Goal: Transaction & Acquisition: Book appointment/travel/reservation

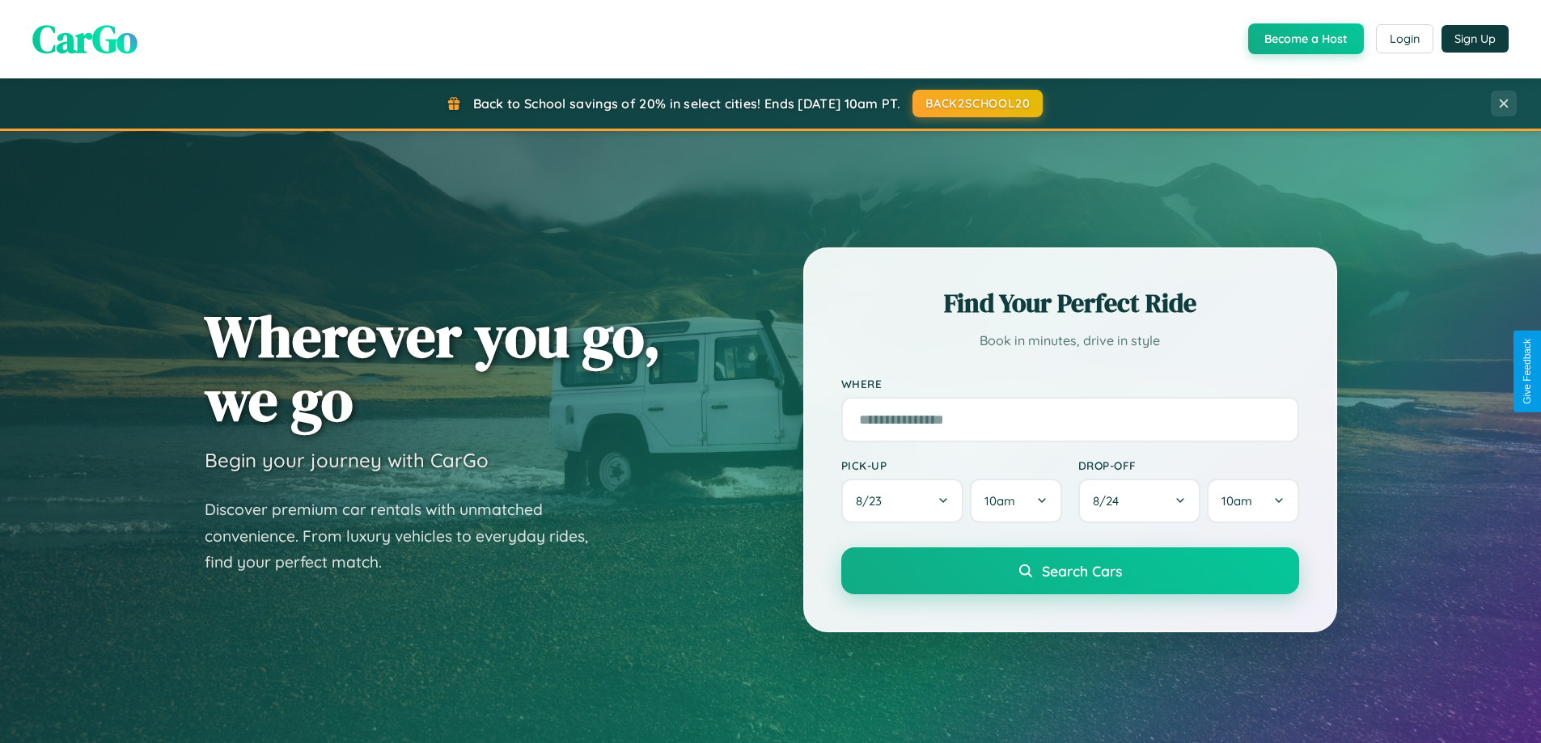
scroll to position [3112, 0]
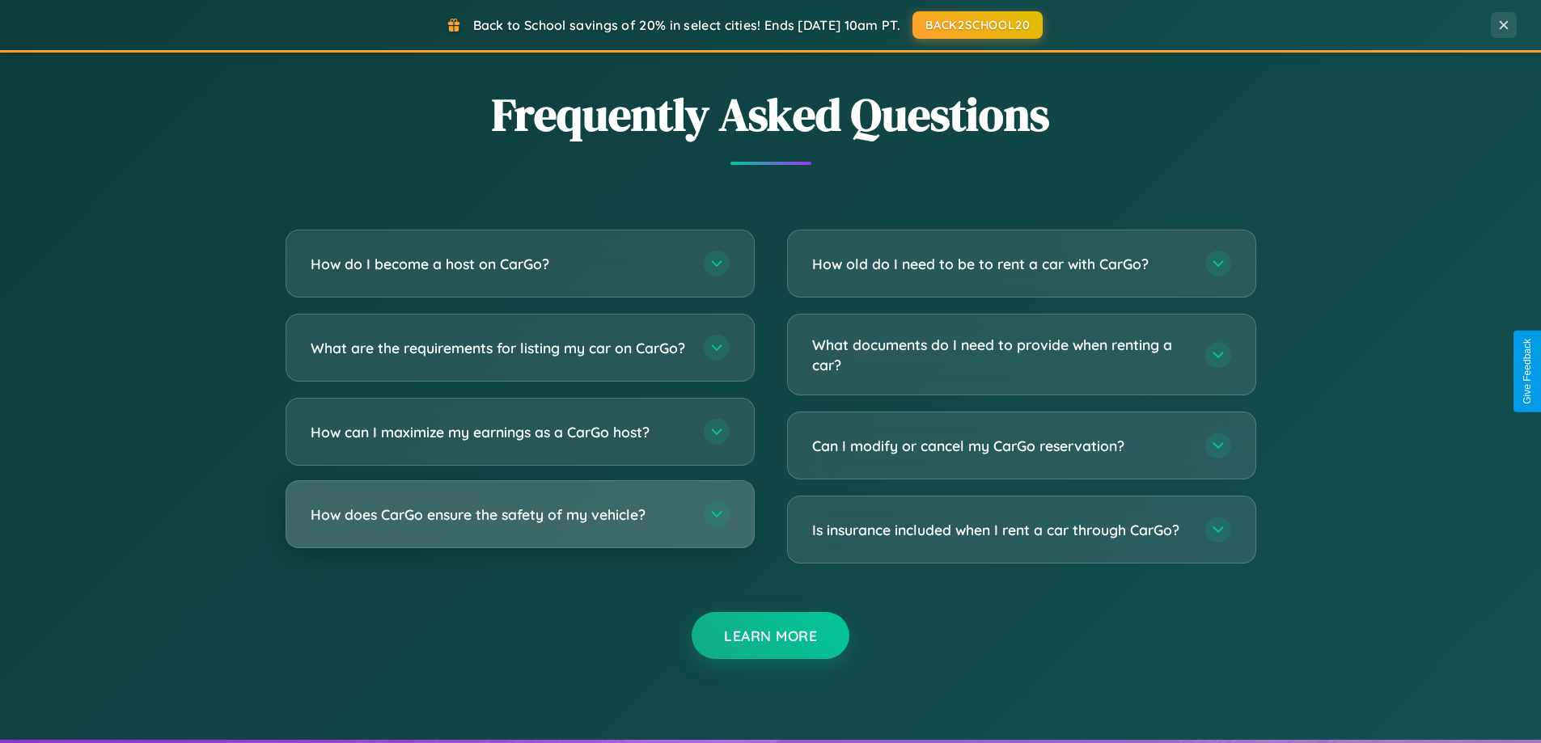
click at [519, 525] on h3 "How does CarGo ensure the safety of my vehicle?" at bounding box center [499, 515] width 377 height 20
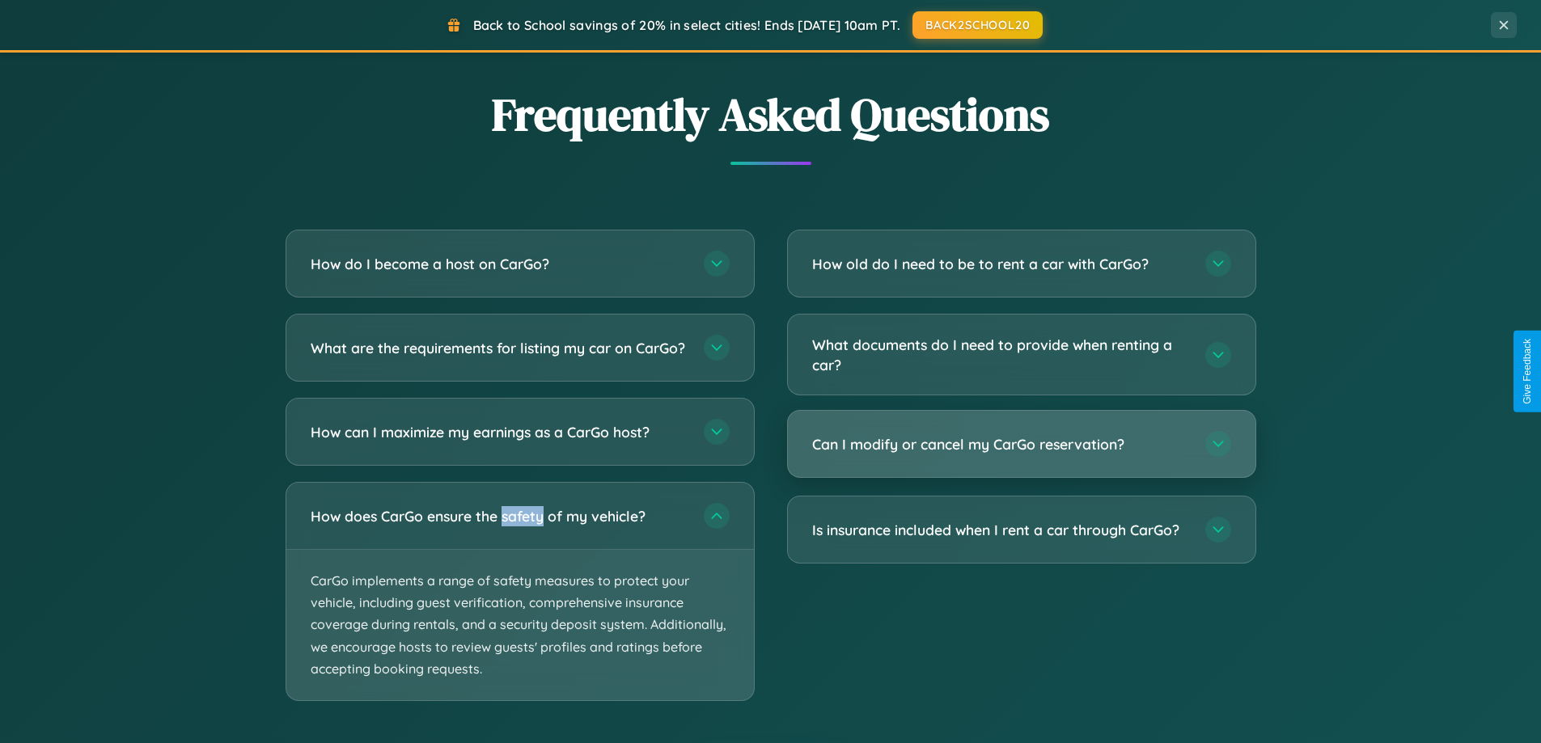
click at [1021, 445] on h3 "Can I modify or cancel my CarGo reservation?" at bounding box center [1000, 444] width 377 height 20
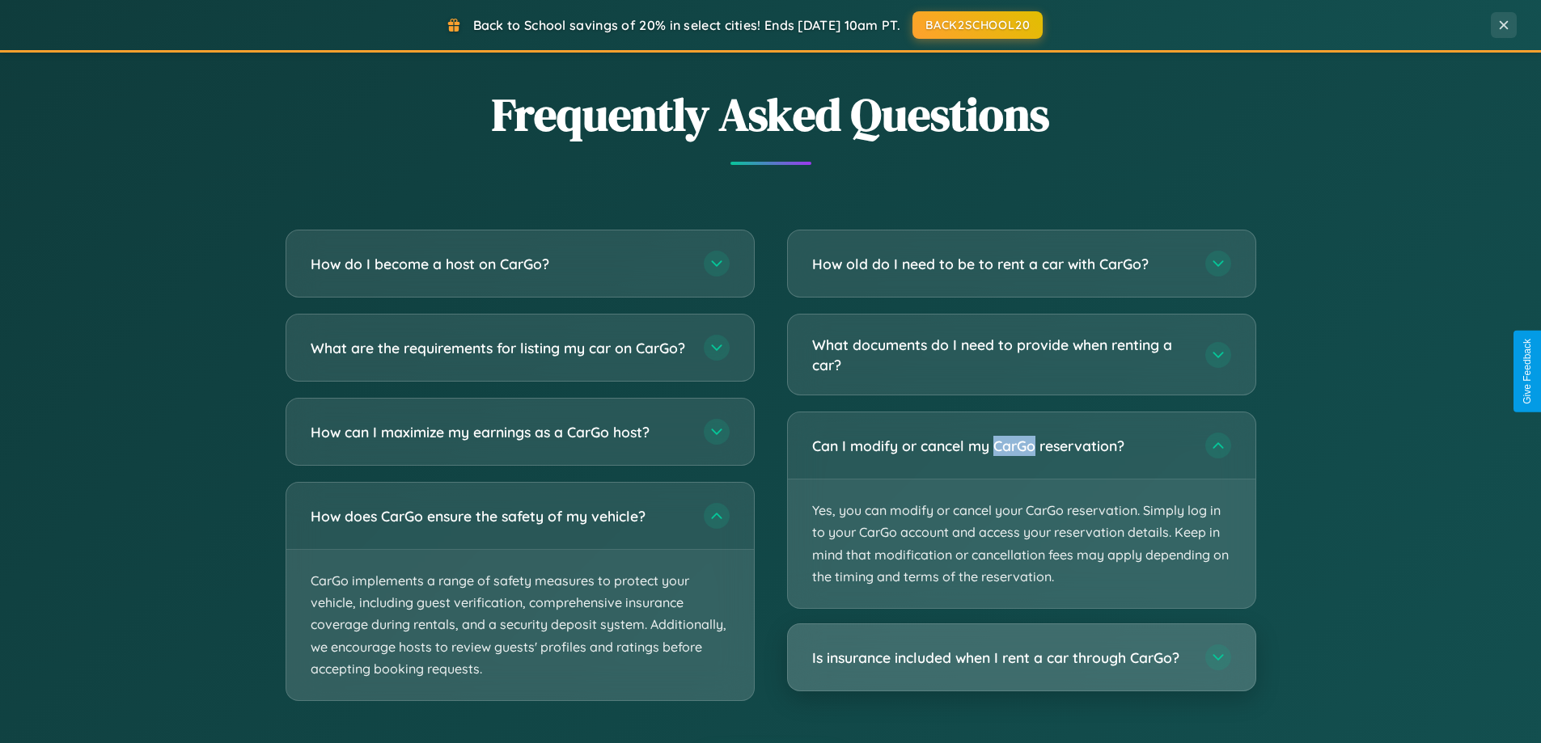
click at [1021, 659] on h3 "Is insurance included when I rent a car through CarGo?" at bounding box center [1000, 658] width 377 height 20
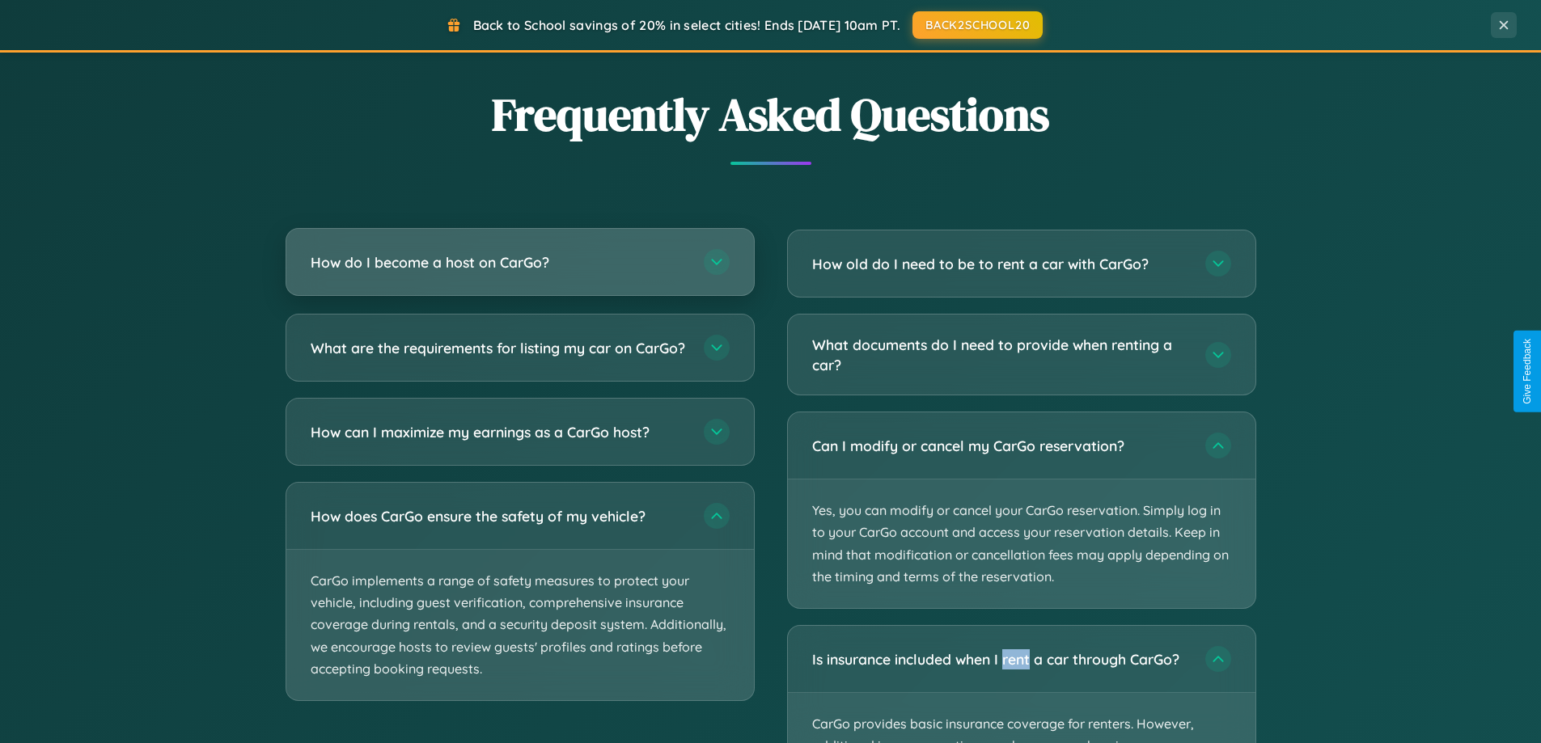
click at [519, 262] on h3 "How do I become a host on CarGo?" at bounding box center [499, 262] width 377 height 20
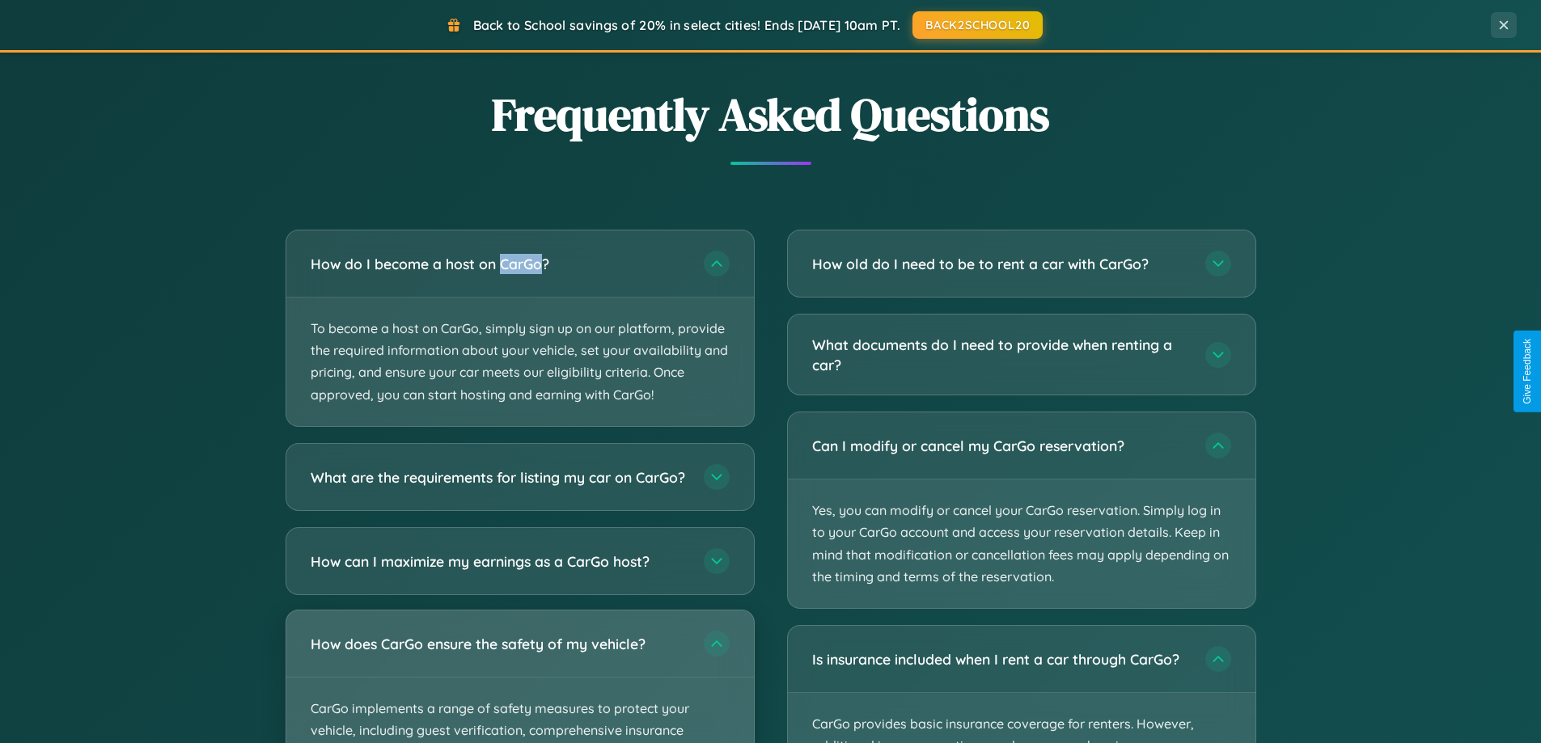
click at [519, 677] on div "How does CarGo ensure the safety of my vehicle?" at bounding box center [519, 644] width 467 height 66
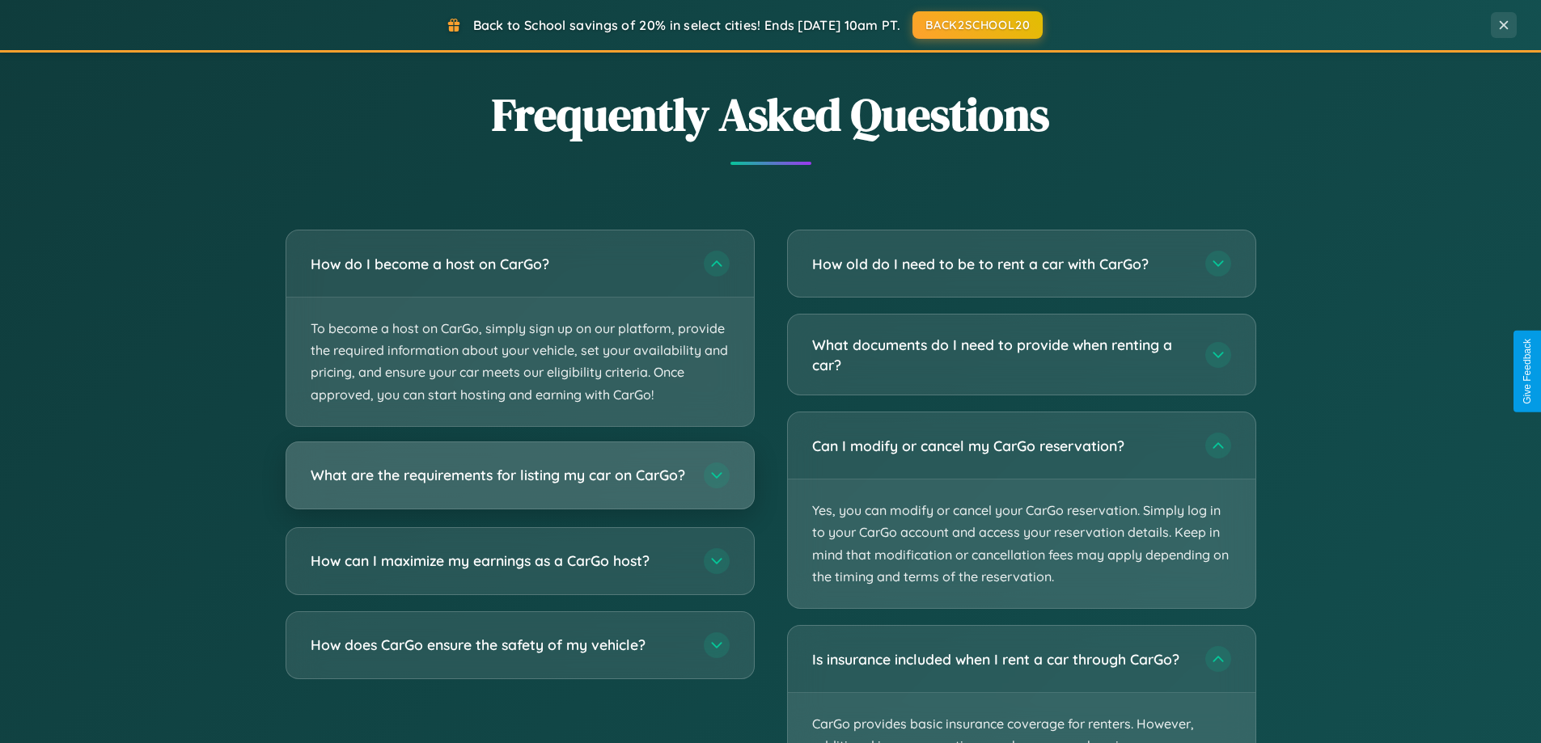
click at [519, 484] on h3 "What are the requirements for listing my car on CarGo?" at bounding box center [499, 475] width 377 height 20
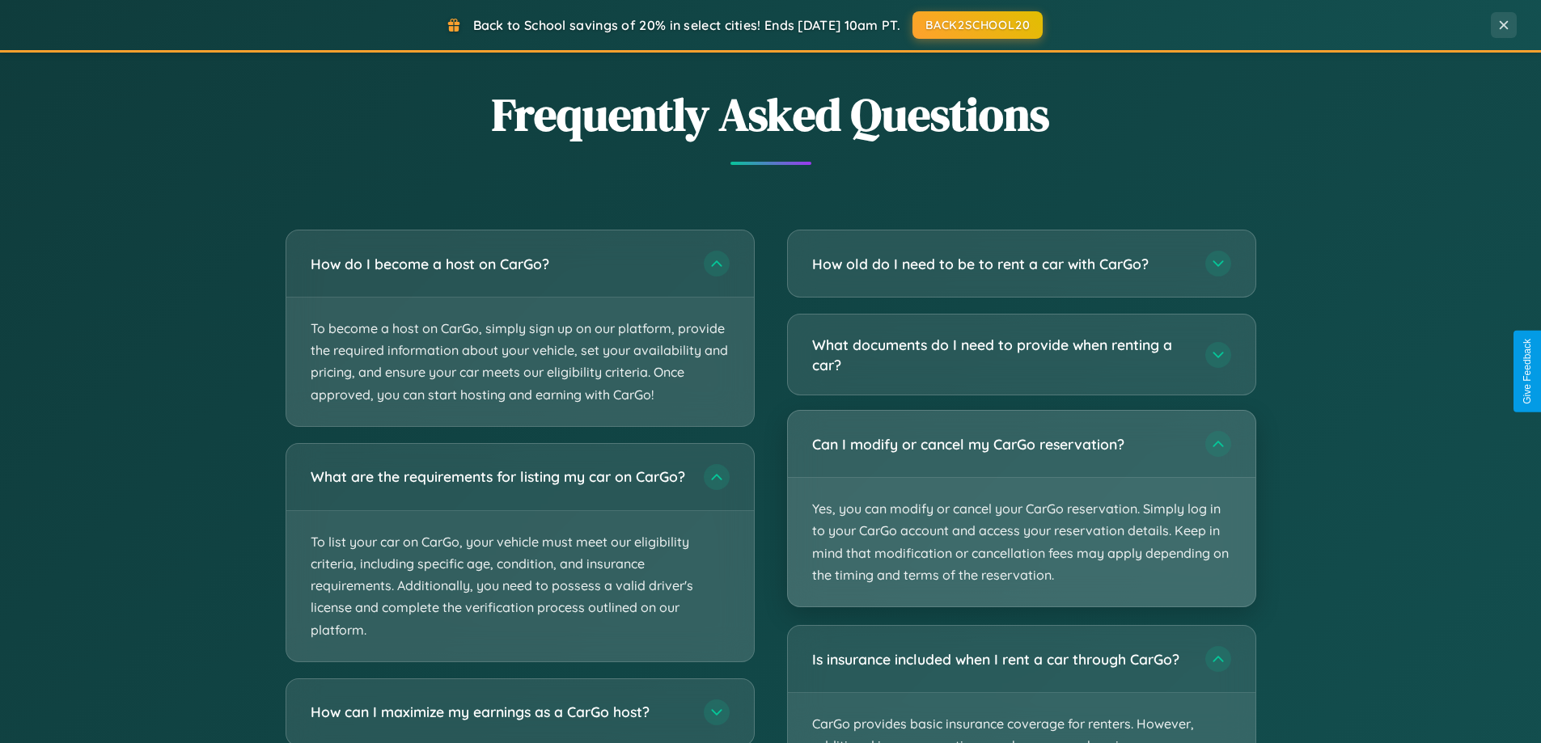
click at [1021, 510] on p "Yes, you can modify or cancel your CarGo reservation. Simply log in to your Car…" at bounding box center [1021, 542] width 467 height 129
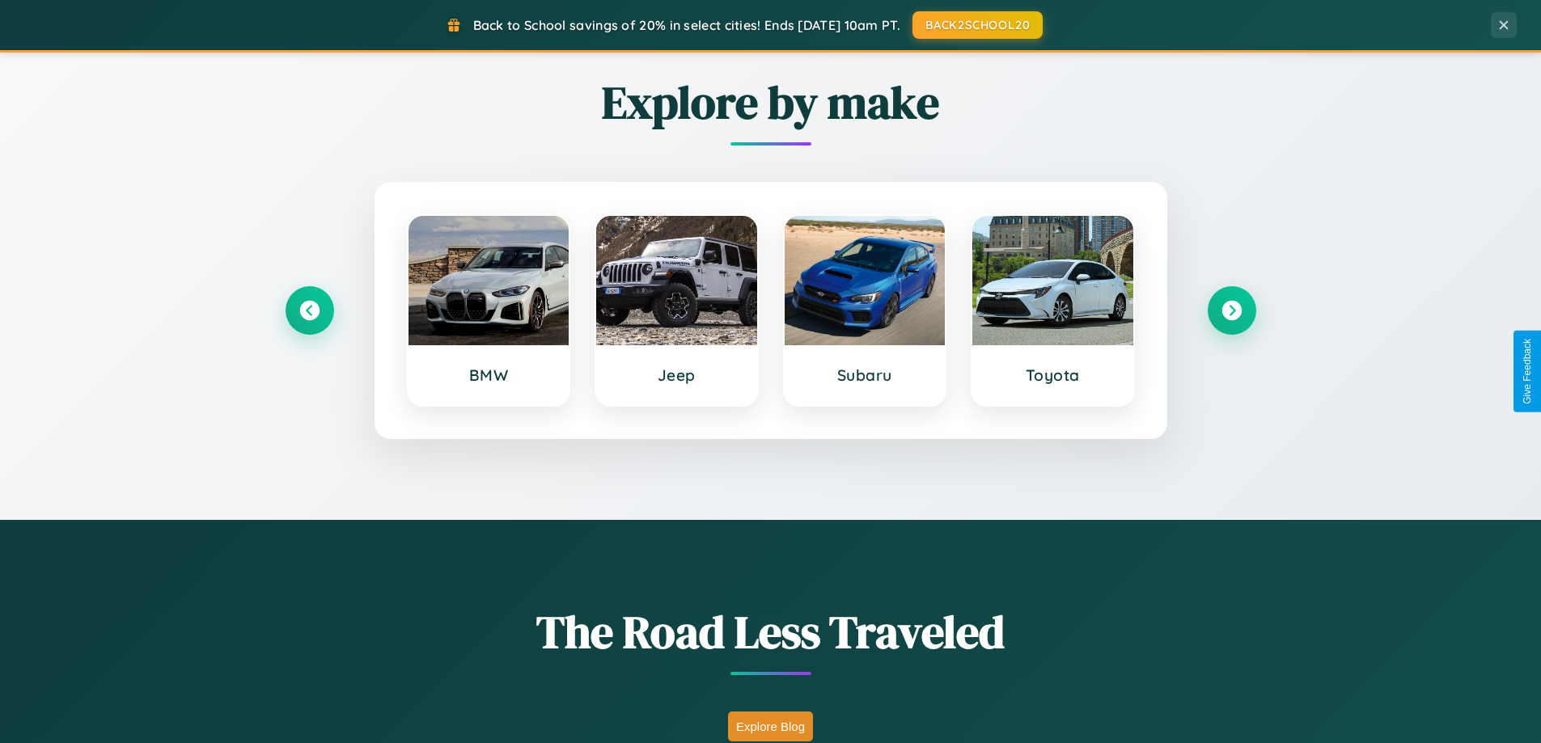
scroll to position [48, 0]
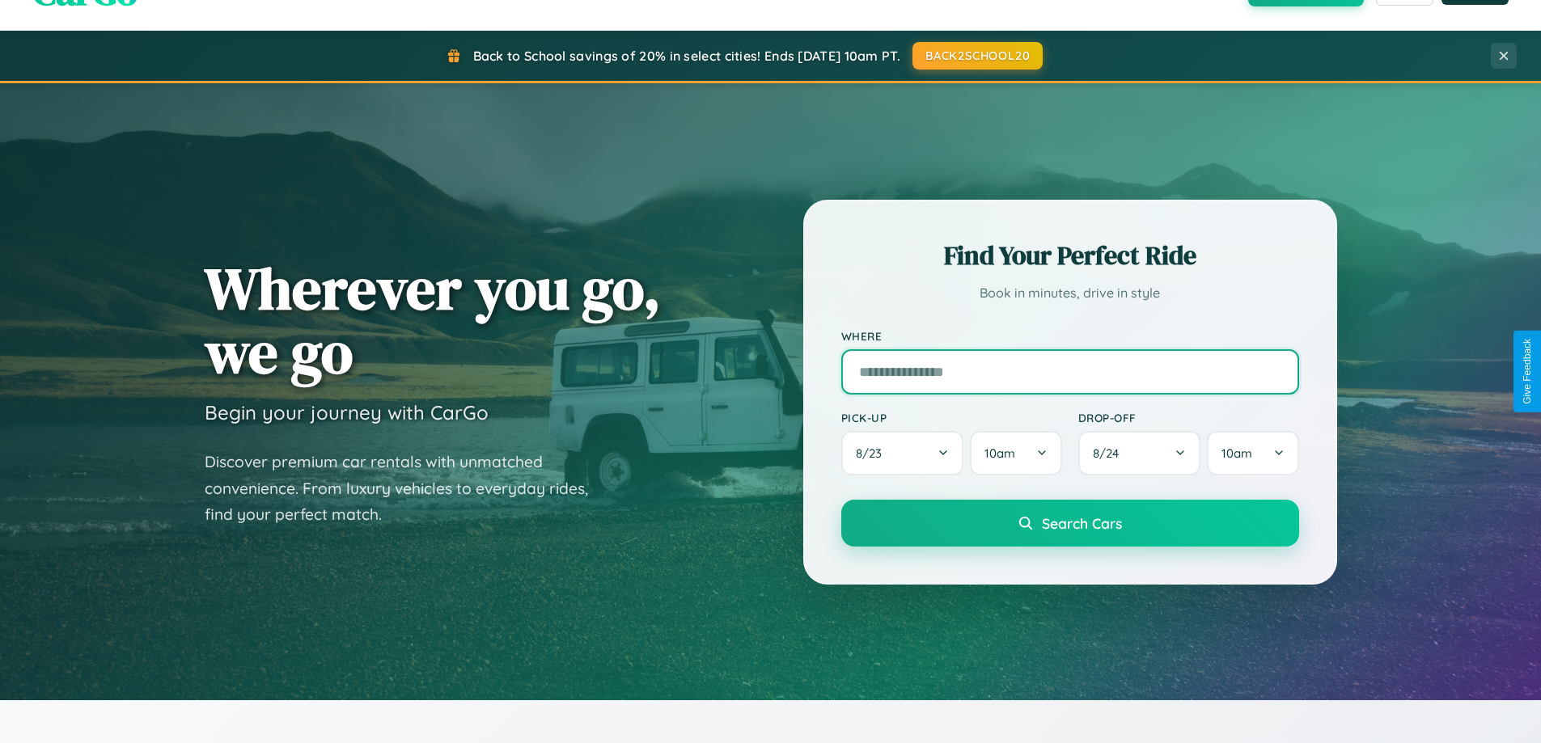
click at [1069, 371] on input "text" at bounding box center [1070, 371] width 458 height 45
type input "**********"
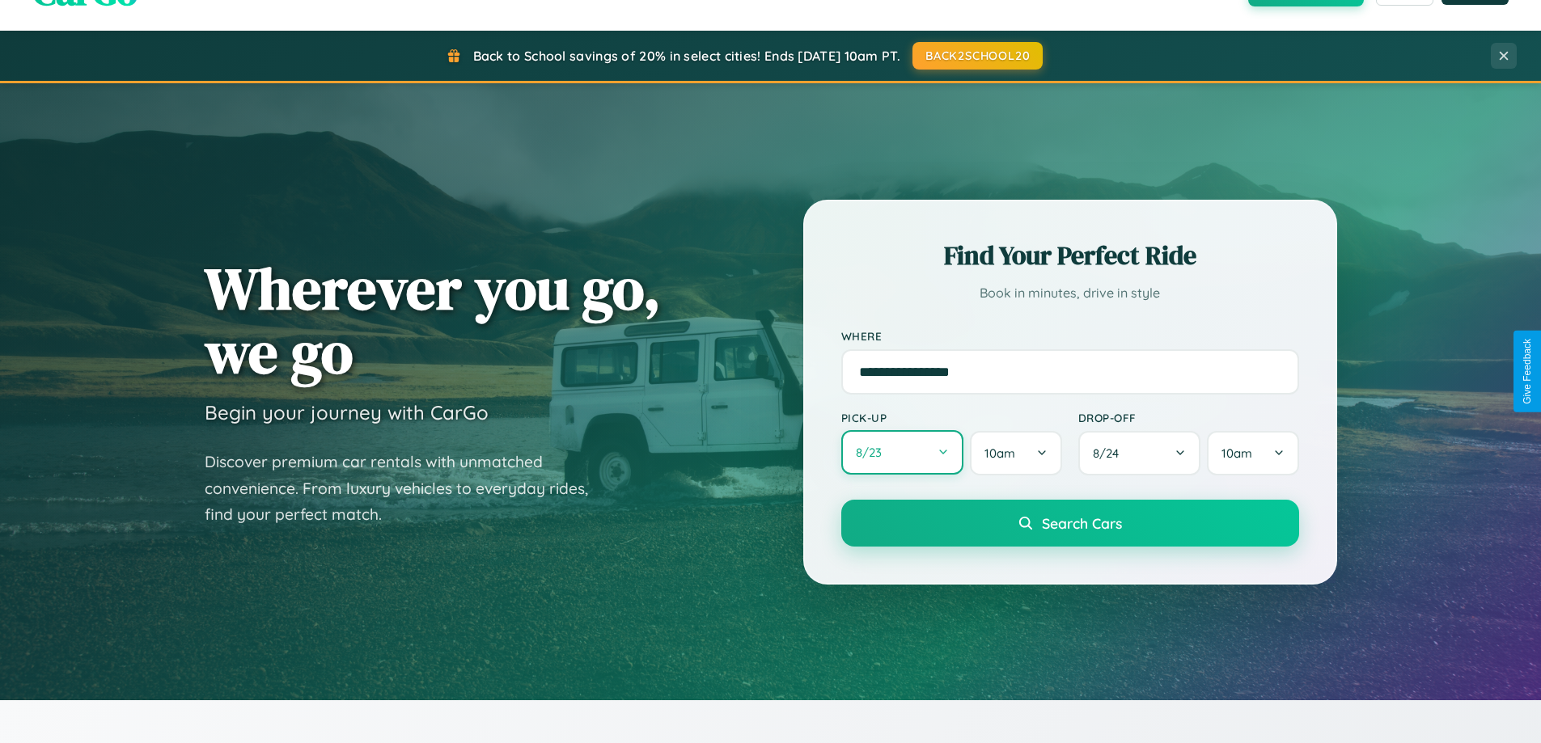
click at [902, 454] on button "8 / 23" at bounding box center [902, 452] width 123 height 44
select select "*"
select select "****"
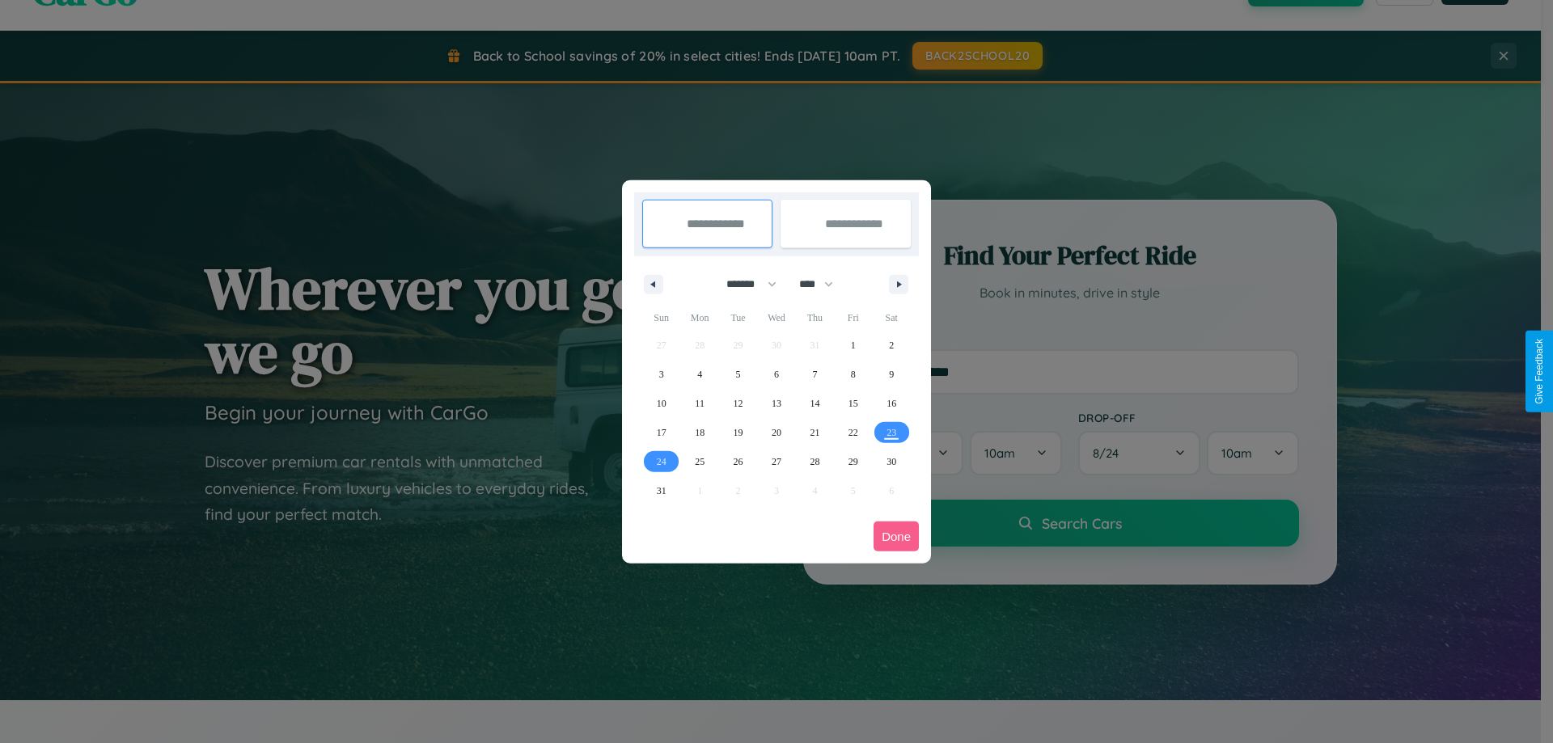
drag, startPoint x: 744, startPoint y: 284, endPoint x: 776, endPoint y: 324, distance: 51.8
click at [744, 284] on select "******* ******** ***** ***** *** **** **** ****** ********* ******* ******** **…" at bounding box center [748, 284] width 69 height 27
select select "**"
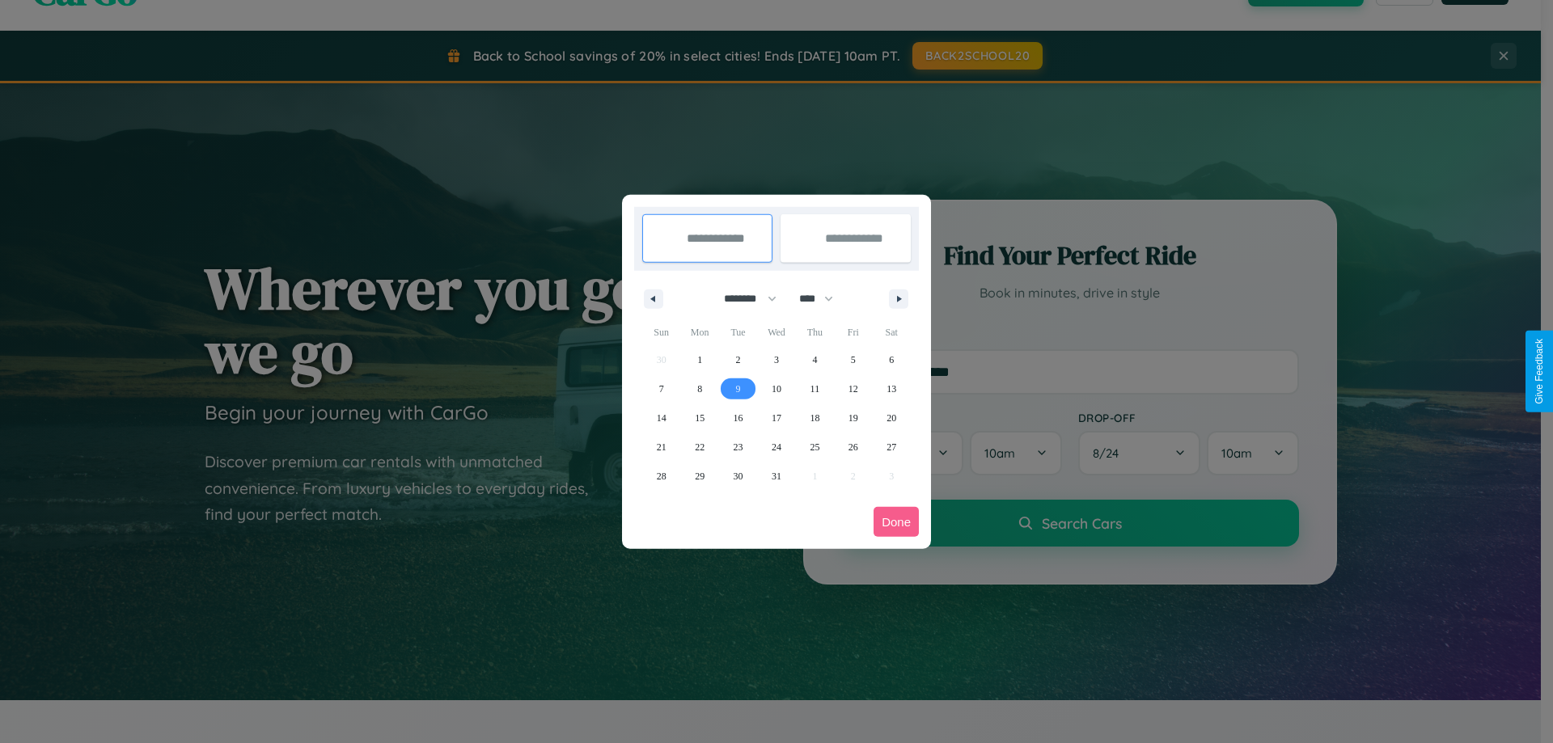
click at [738, 388] on span "9" at bounding box center [738, 388] width 5 height 29
type input "**********"
click at [852, 417] on span "19" at bounding box center [853, 418] width 10 height 29
type input "**********"
click at [896, 522] on button "Done" at bounding box center [895, 522] width 45 height 30
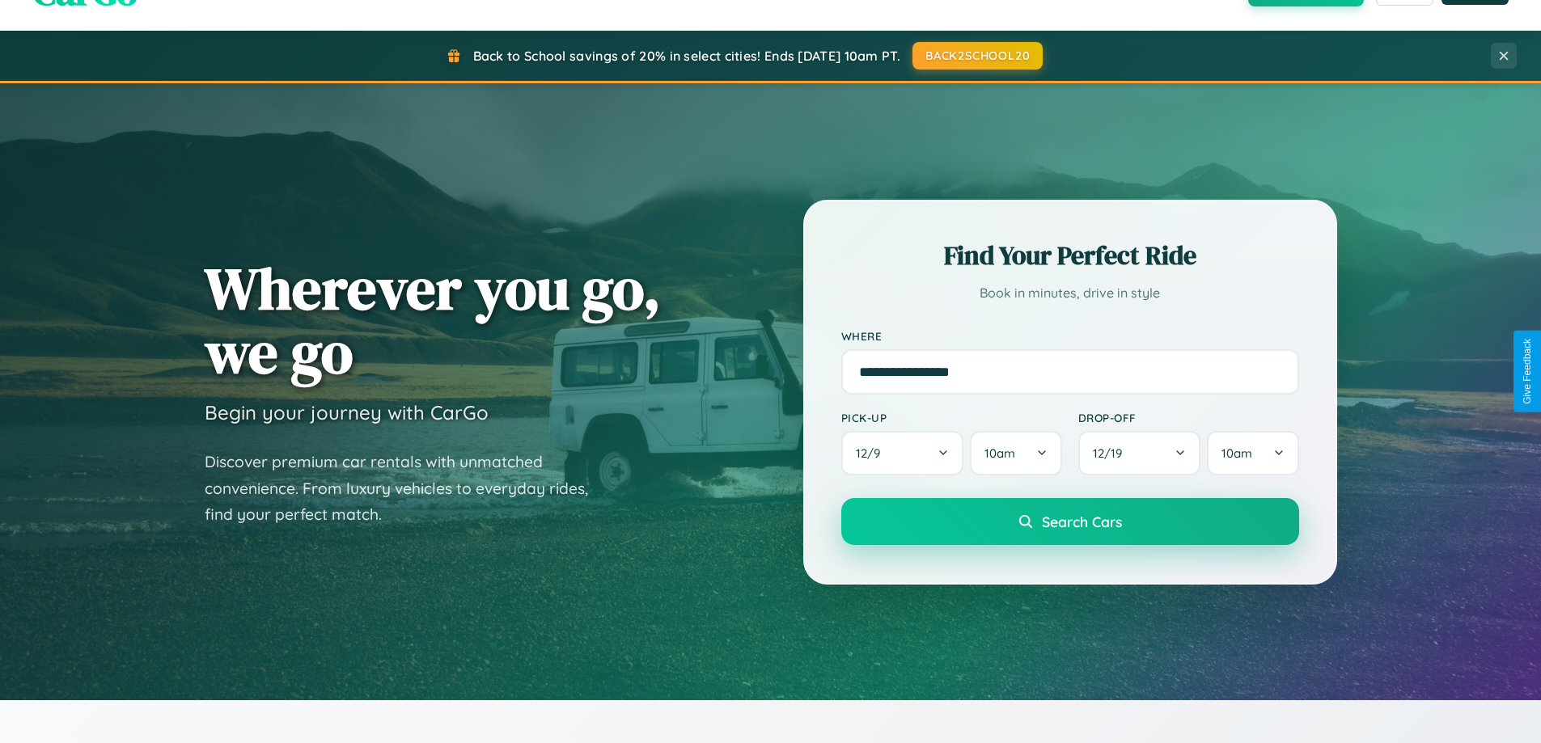
click at [1069, 522] on span "Search Cars" at bounding box center [1082, 522] width 80 height 18
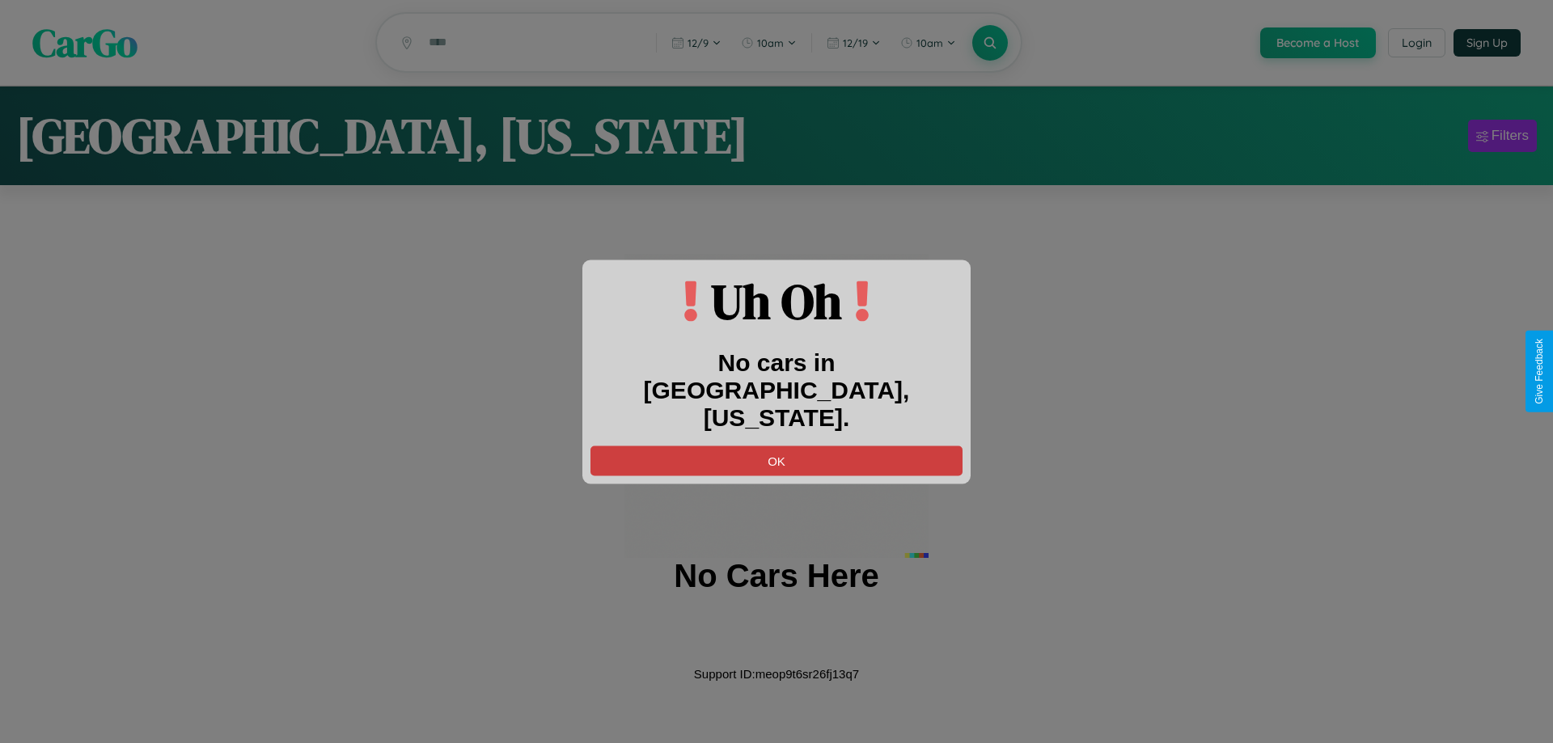
click at [776, 446] on button "OK" at bounding box center [776, 461] width 372 height 30
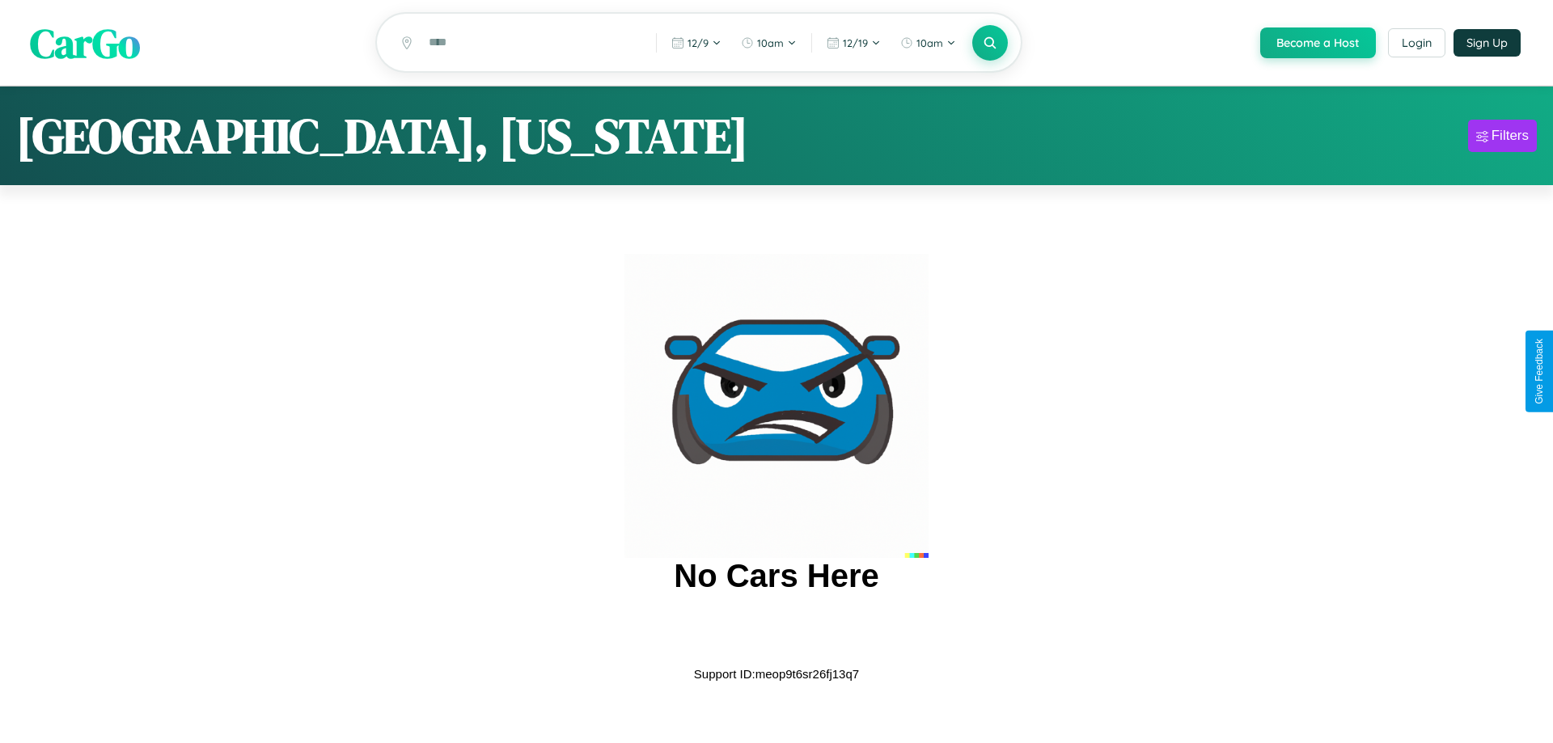
click at [85, 43] on span "CarGo" at bounding box center [85, 43] width 110 height 56
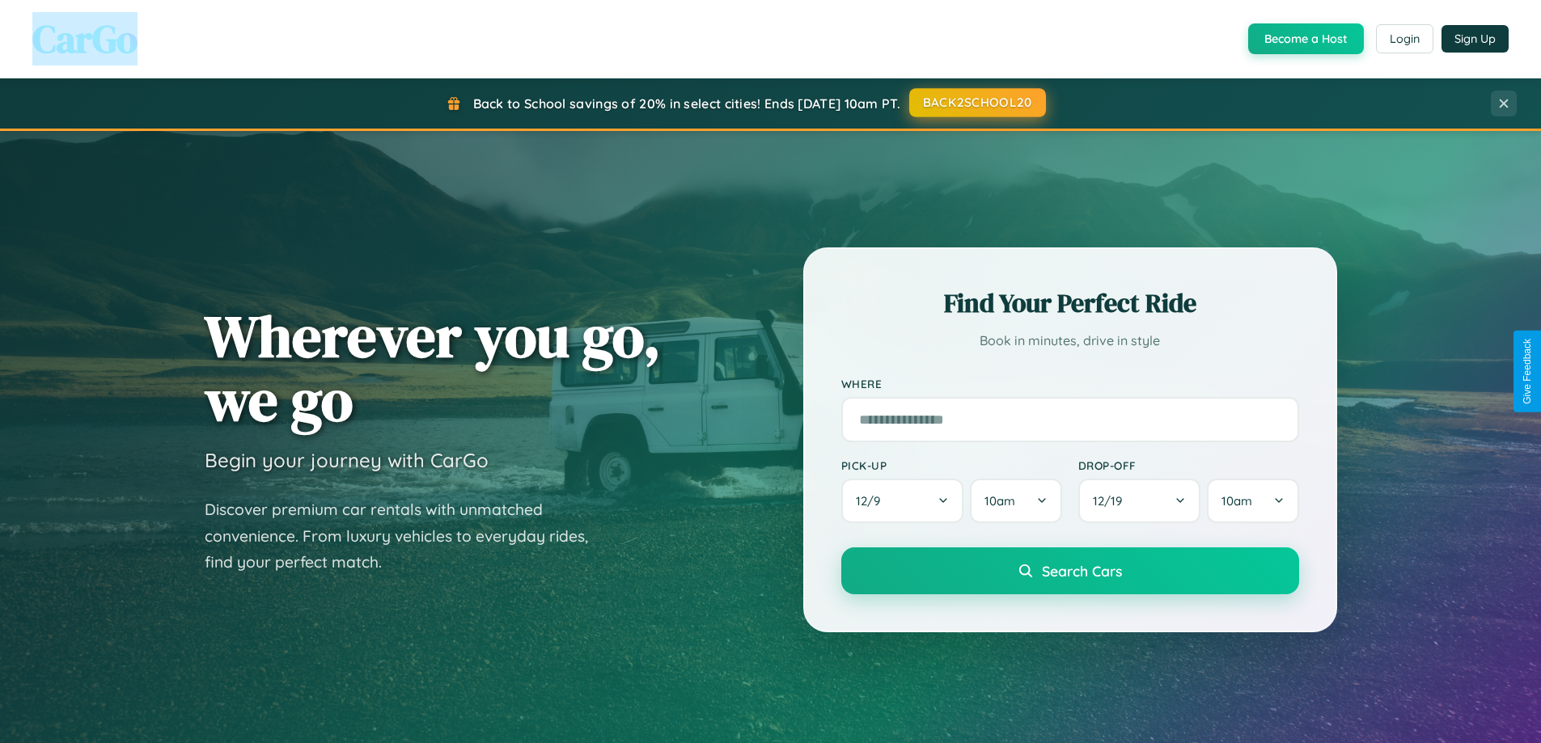
click at [976, 103] on button "BACK2SCHOOL20" at bounding box center [977, 102] width 137 height 29
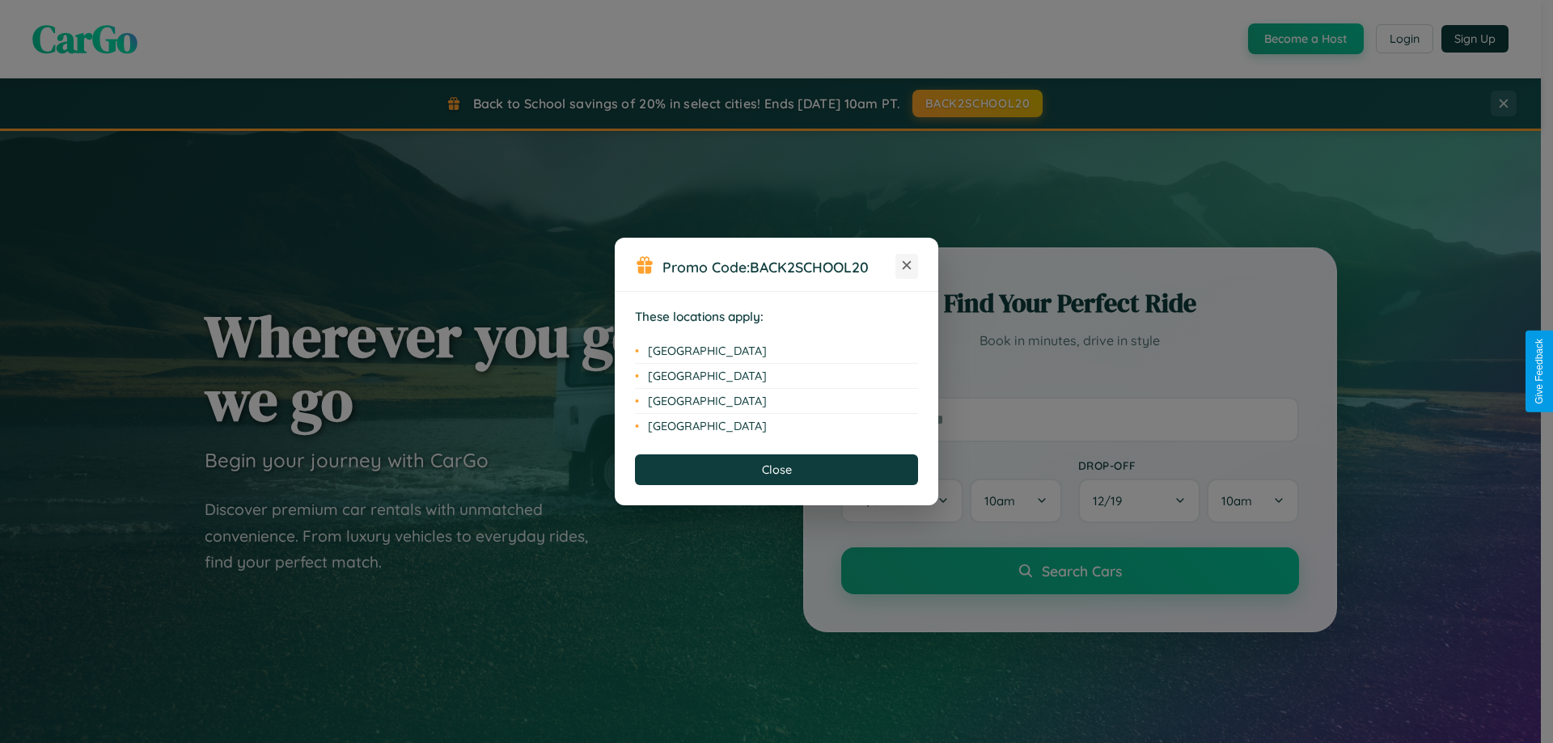
click at [907, 266] on icon at bounding box center [907, 265] width 9 height 9
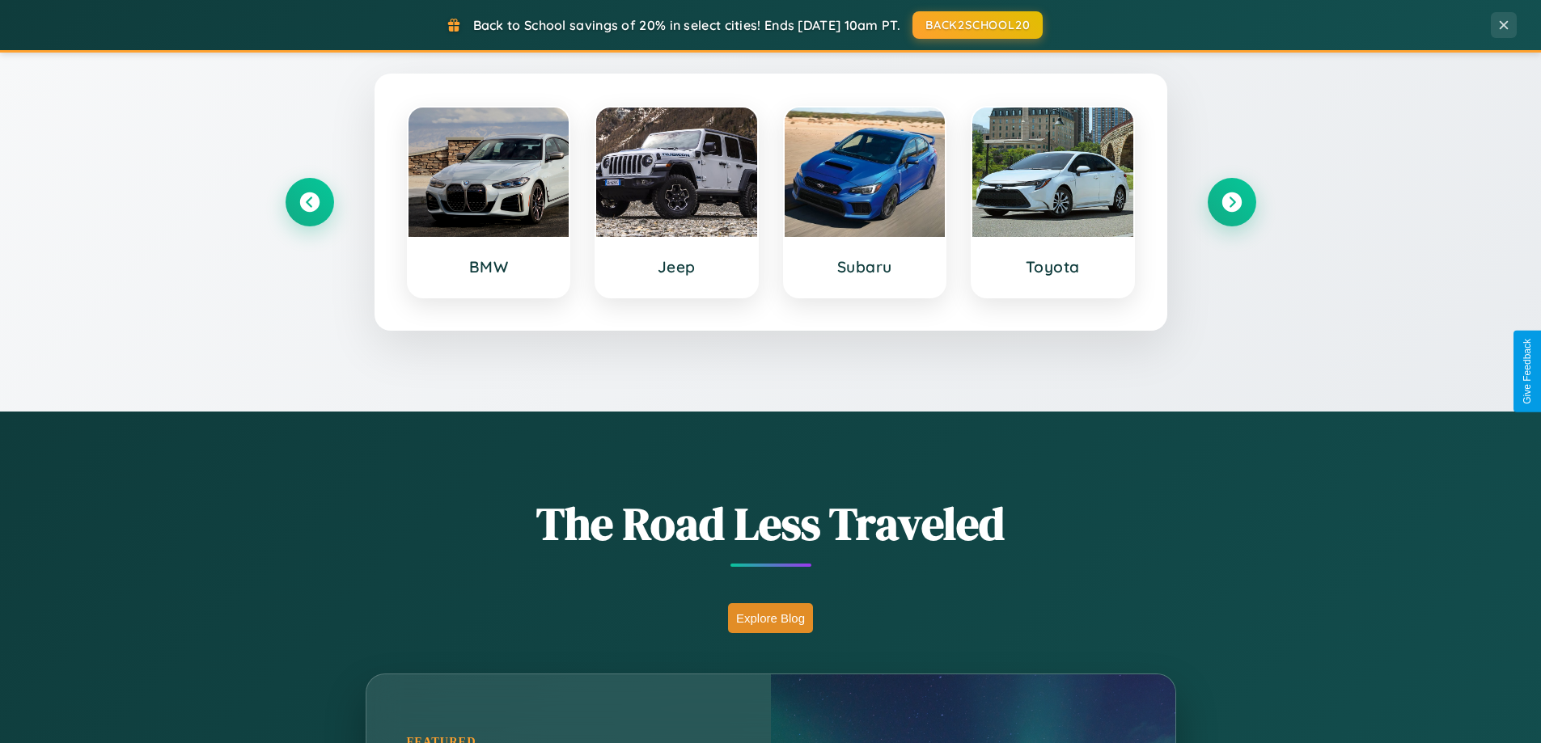
scroll to position [1113, 0]
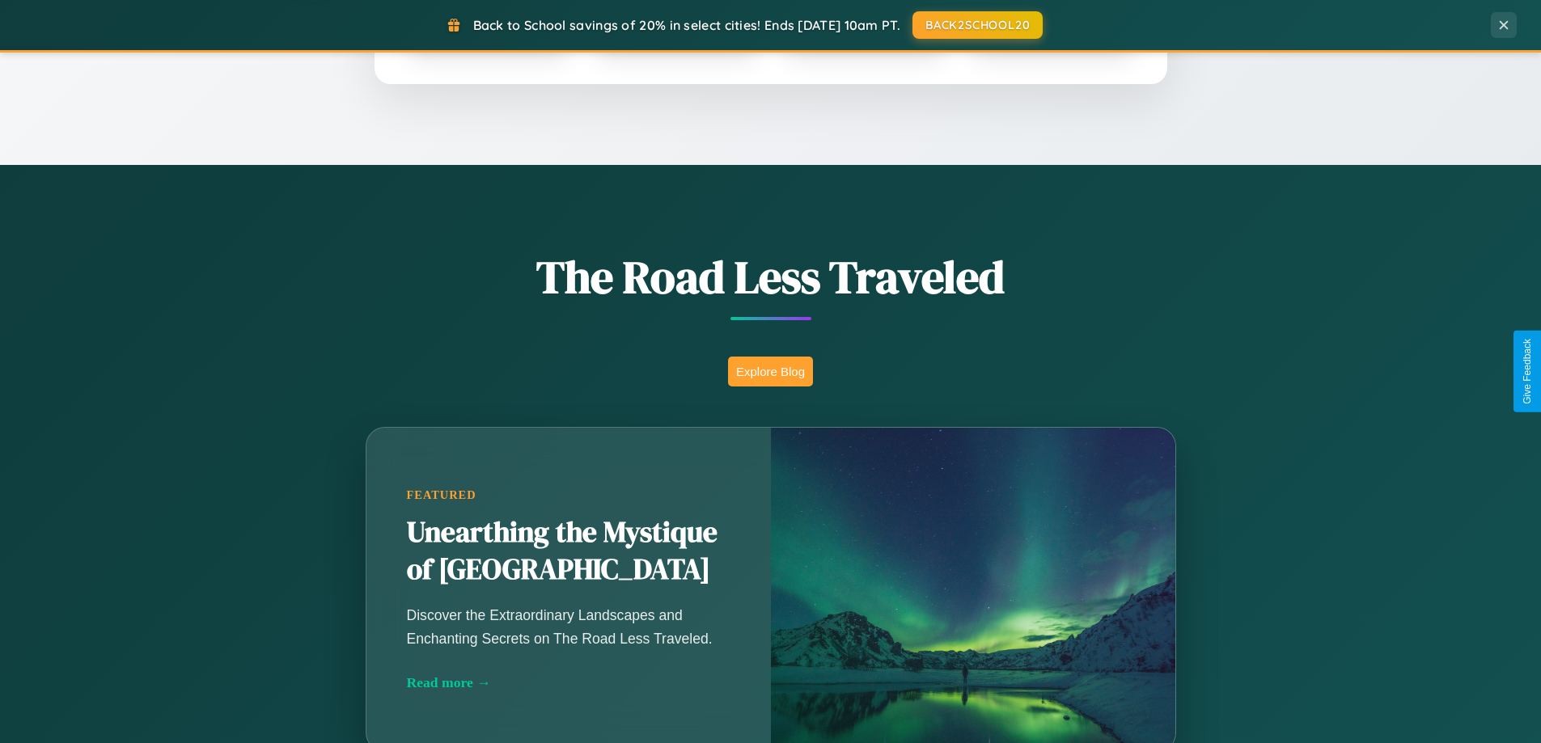
click at [770, 371] on button "Explore Blog" at bounding box center [770, 372] width 85 height 30
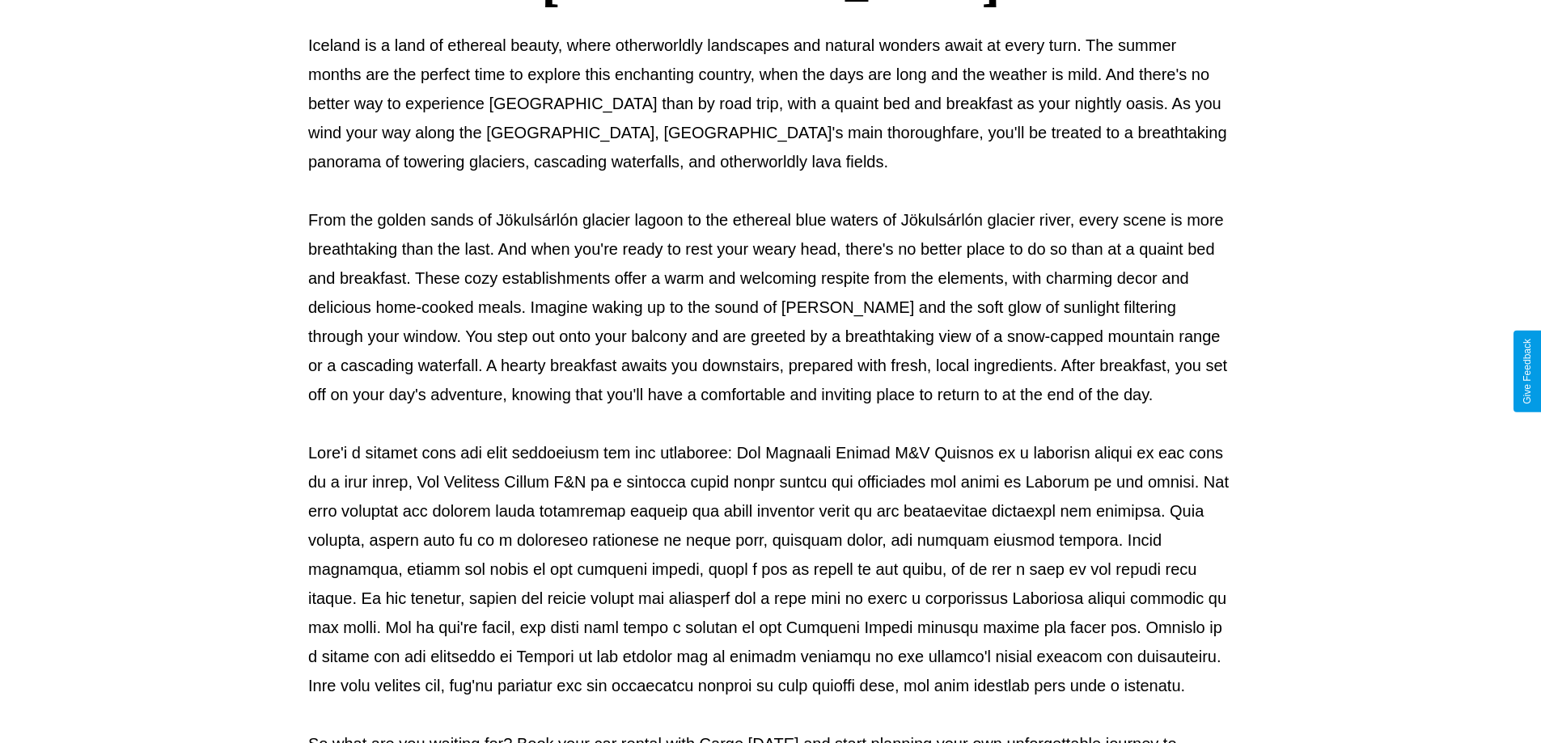
scroll to position [523, 0]
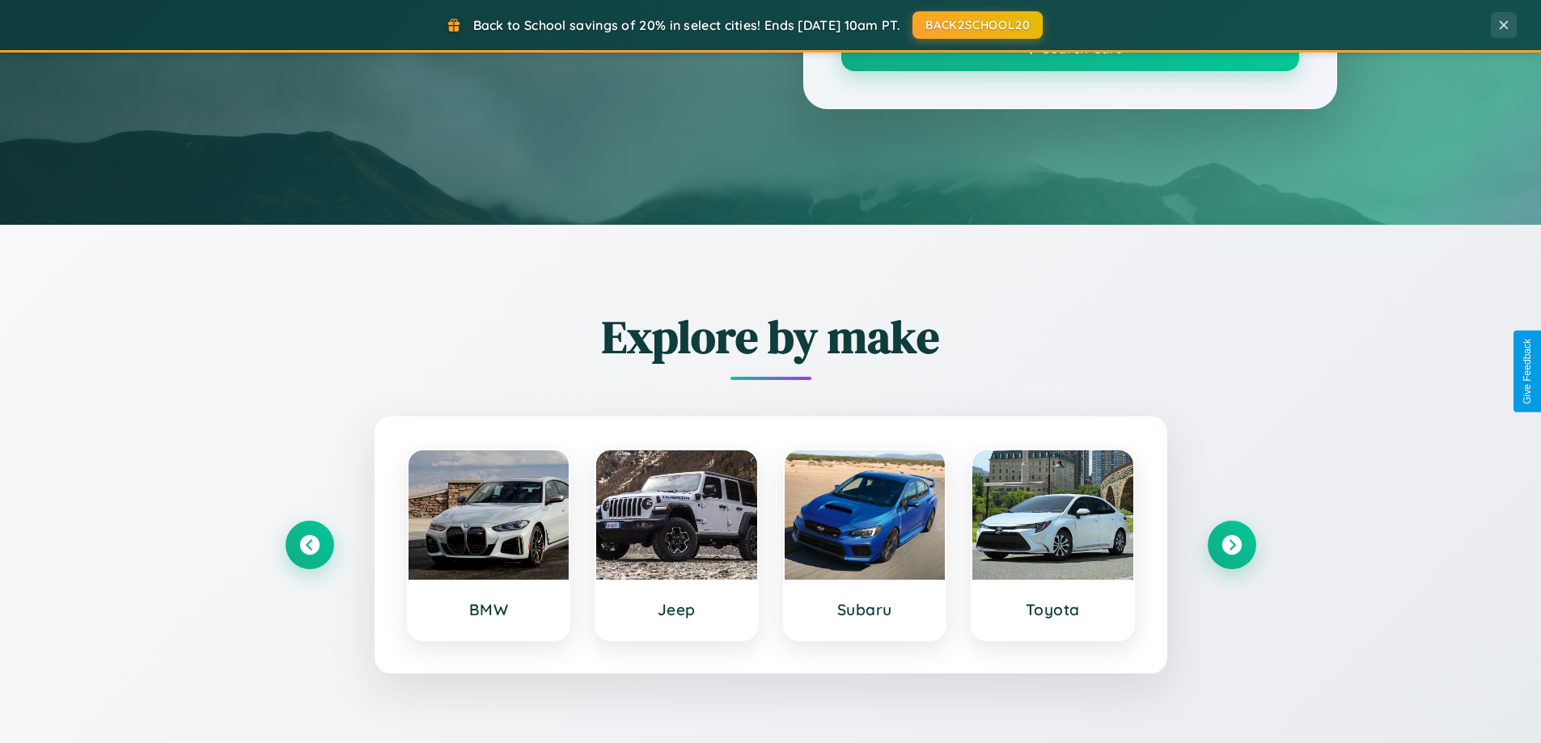
scroll to position [1113, 0]
